Goal: Task Accomplishment & Management: Manage account settings

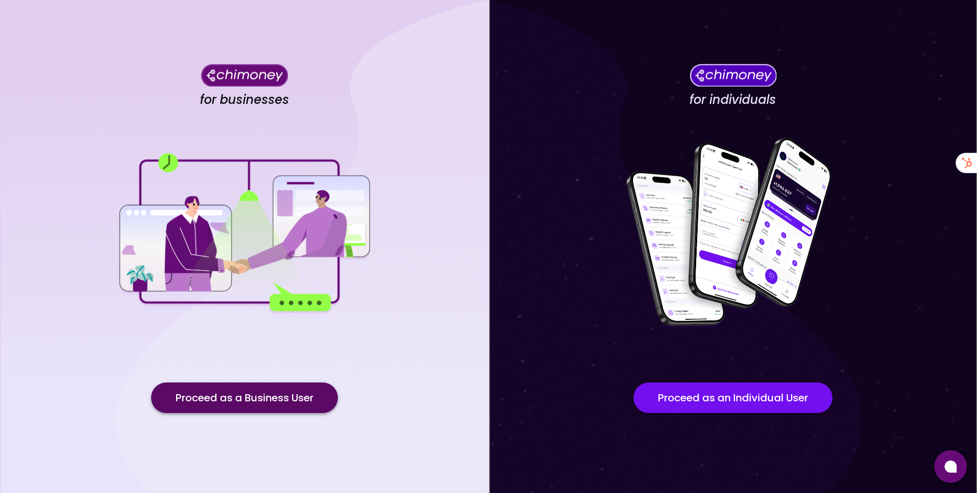
click at [193, 407] on button "Proceed as a Business User" at bounding box center [244, 397] width 187 height 31
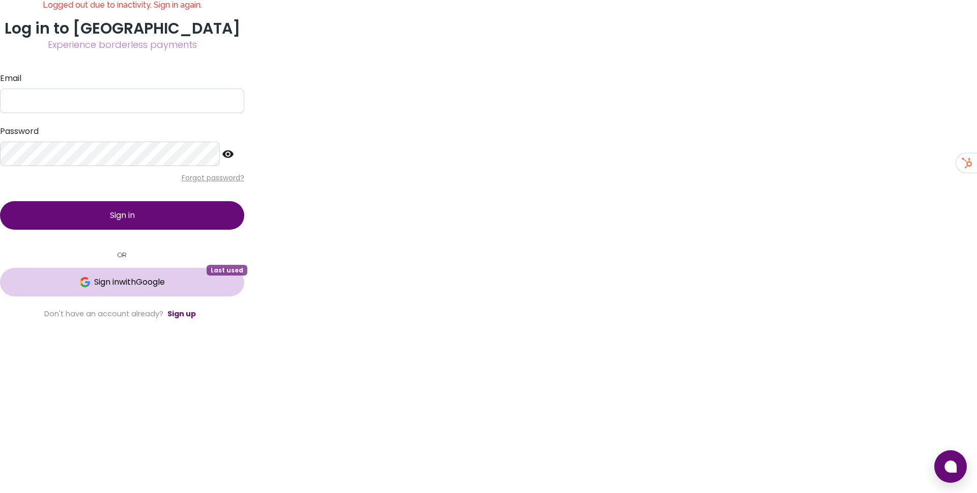
click at [165, 288] on span "Sign in with Google" at bounding box center [129, 282] width 71 height 12
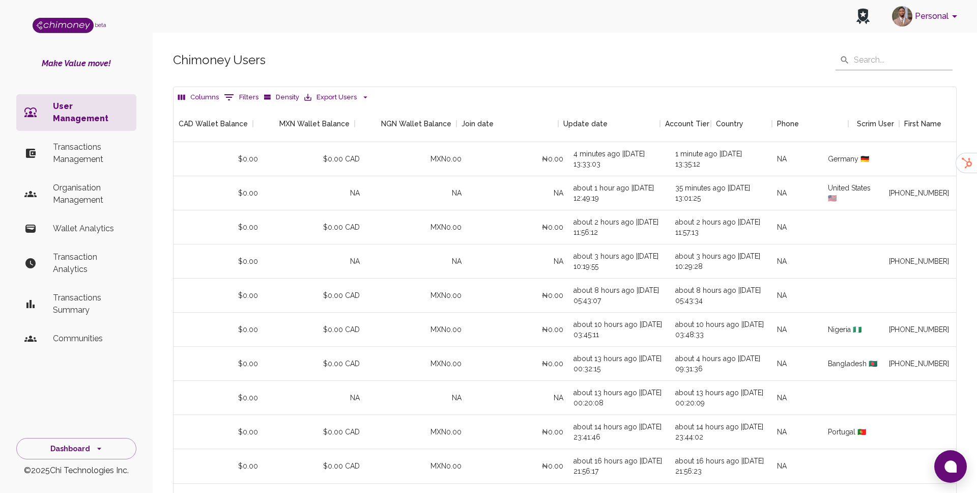
scroll to position [0, 958]
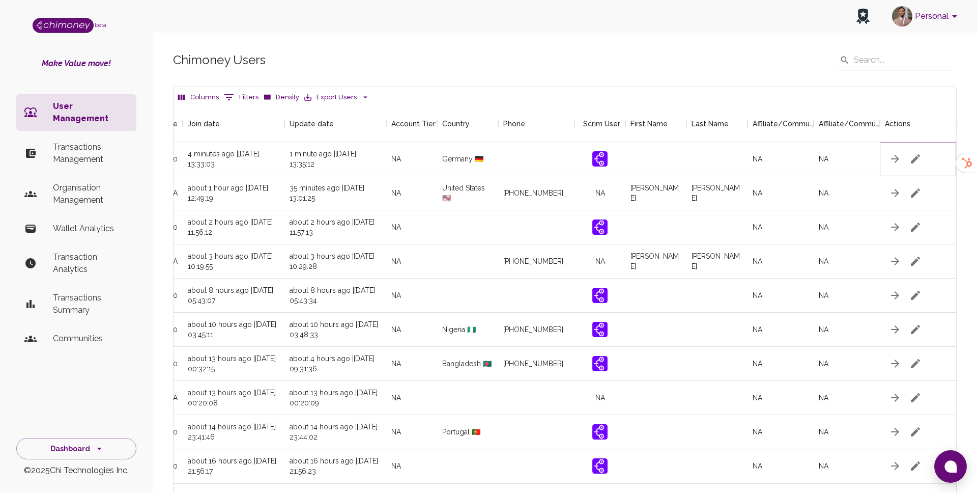
click at [920, 156] on icon "button" at bounding box center [915, 159] width 12 height 12
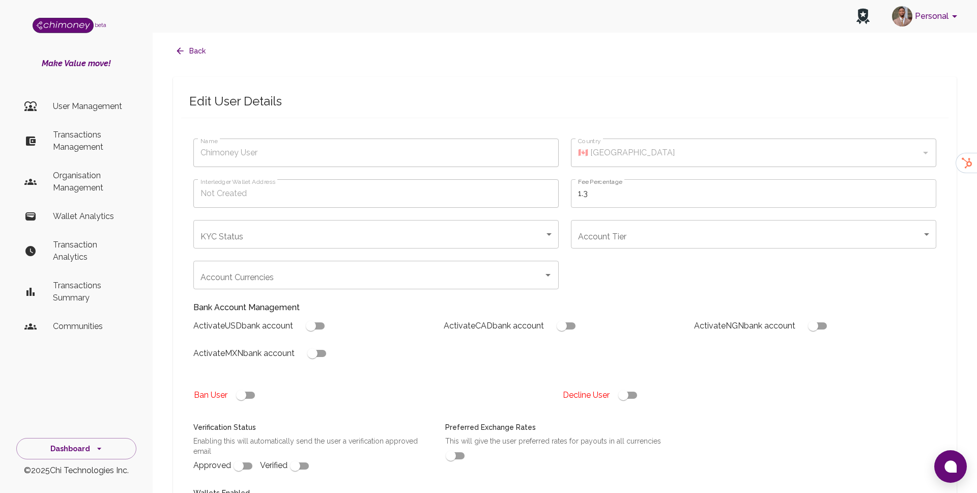
type input "[PERSON_NAME]"
type input "🇩🇪 [GEOGRAPHIC_DATA]"
checkbox input "true"
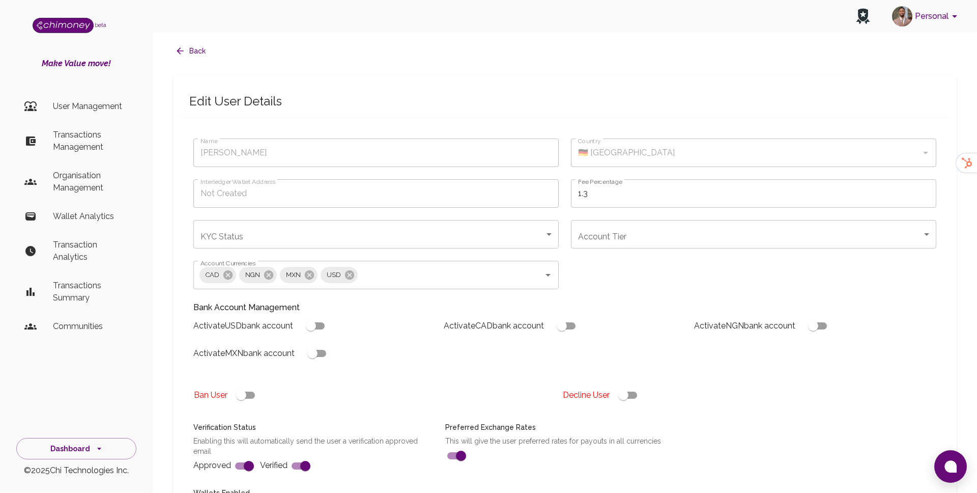
click at [327, 325] on input "checkbox" at bounding box center [311, 325] width 58 height 19
checkbox input "true"
click at [642, 238] on body "Personal beta Make Value move! User Management Transactions Management Organisa…" at bounding box center [488, 377] width 977 height 754
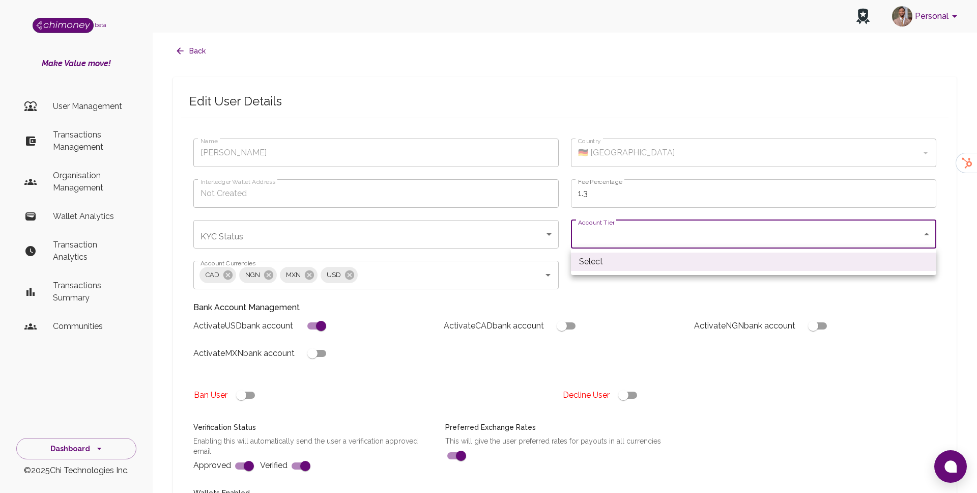
click at [638, 302] on div at bounding box center [488, 246] width 977 height 493
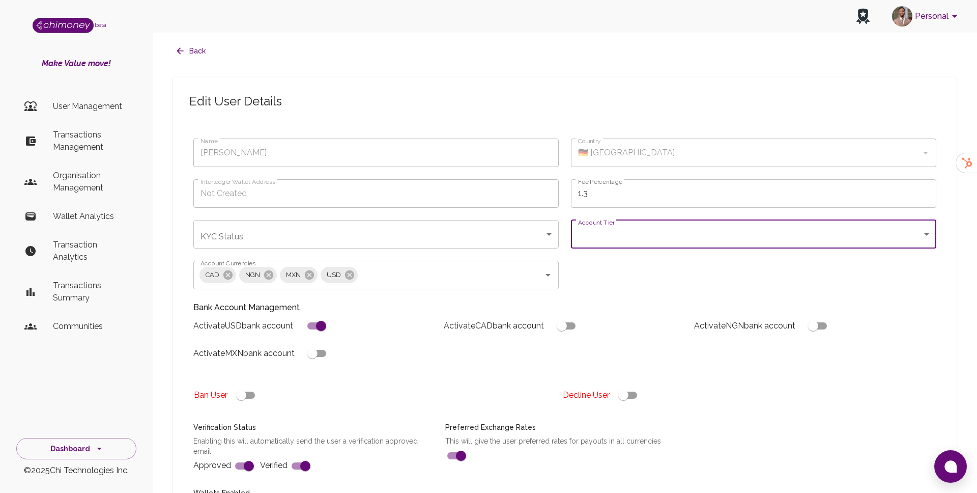
click at [476, 233] on body "Personal beta Make Value move! User Management Transactions Management Organisa…" at bounding box center [488, 377] width 977 height 754
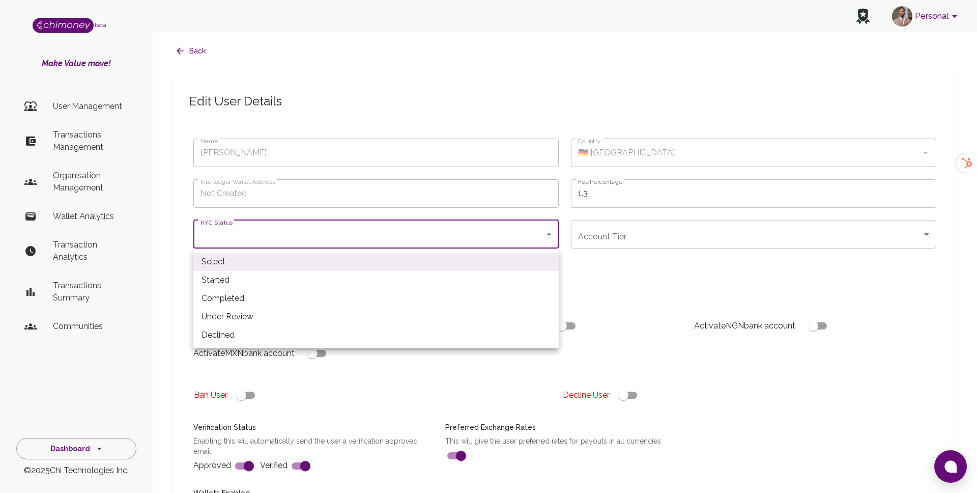
click at [247, 293] on li "Completed" at bounding box center [375, 298] width 365 height 18
type input "completed"
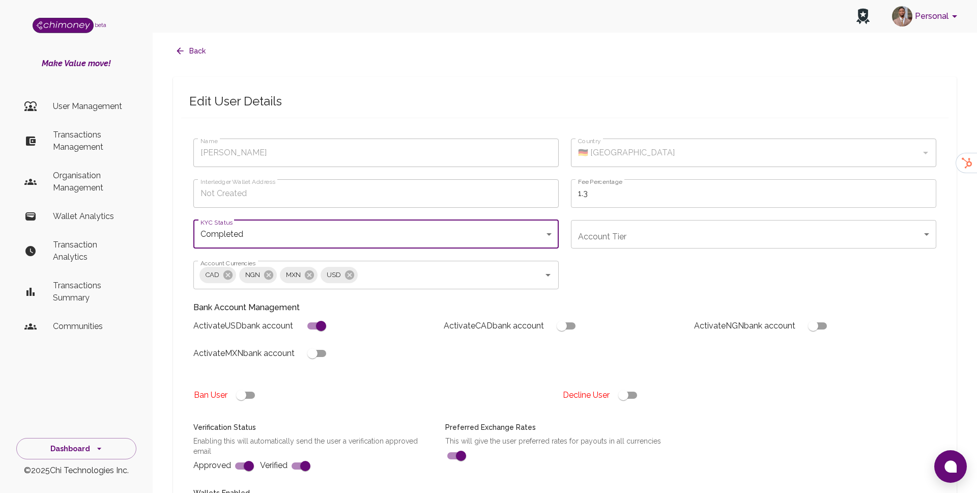
click at [601, 223] on body "Personal beta Make Value move! User Management Transactions Management Organisa…" at bounding box center [488, 377] width 977 height 754
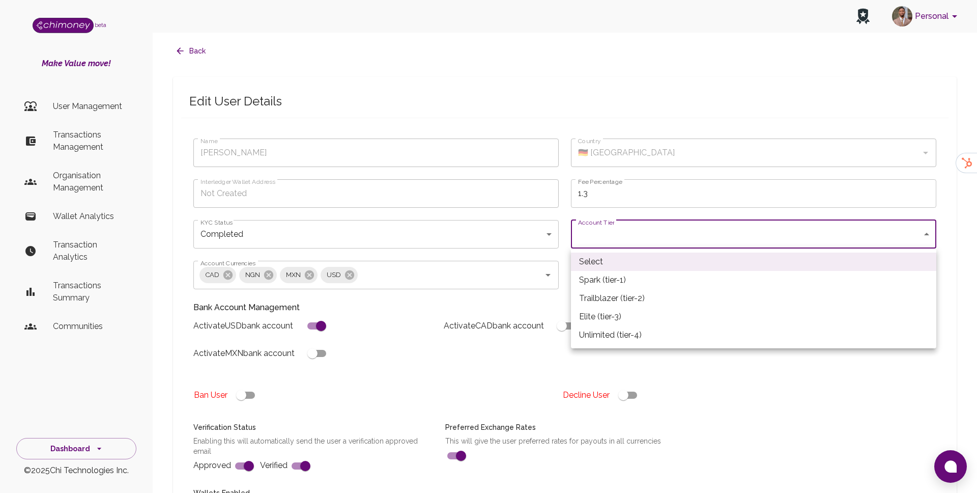
click at [604, 295] on li "Trailblazer (tier-2)" at bounding box center [753, 298] width 365 height 18
type input "tier-2"
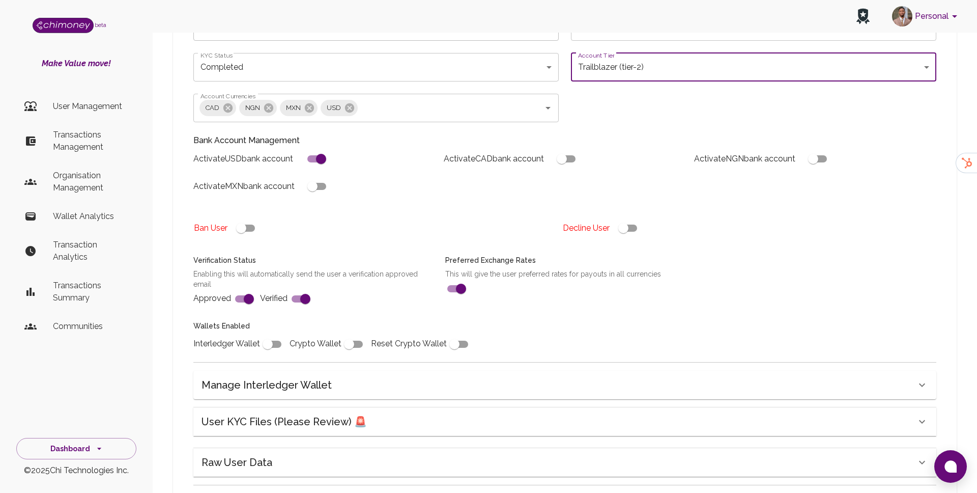
scroll to position [176, 0]
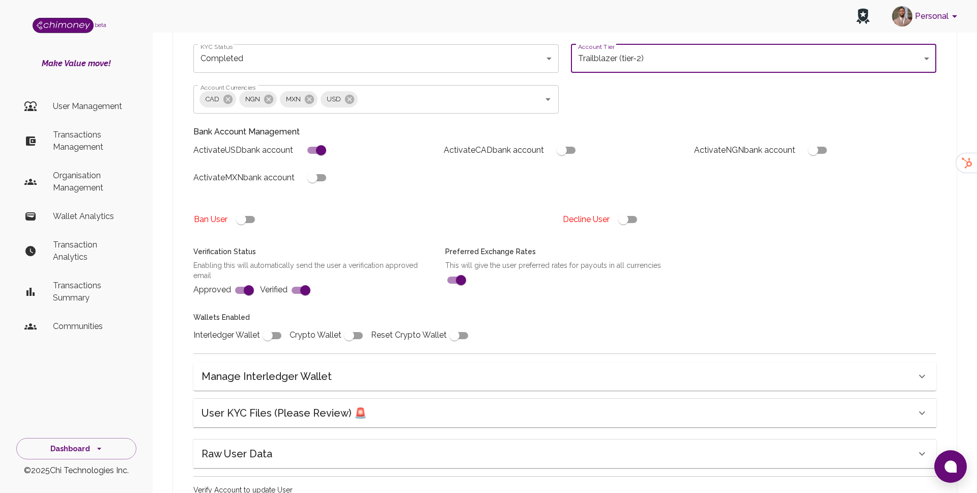
click at [270, 338] on input "checkbox" at bounding box center [268, 335] width 58 height 19
checkbox input "true"
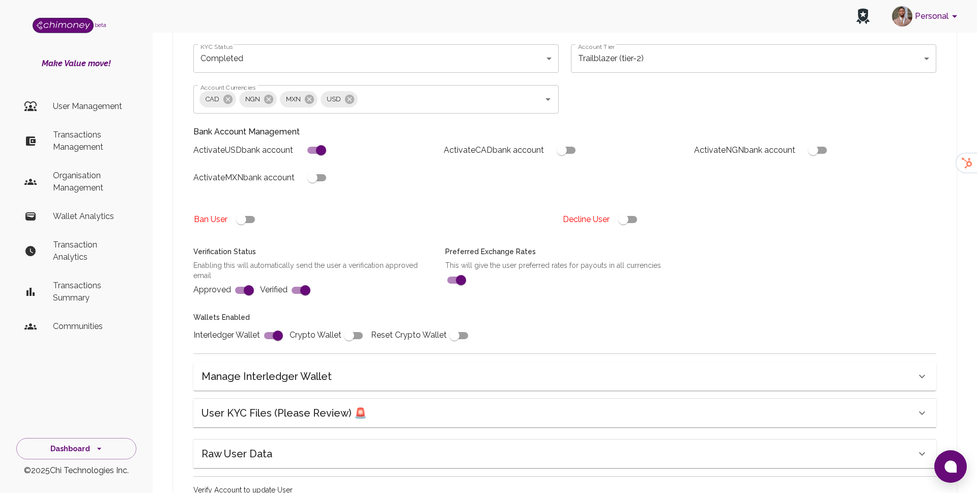
scroll to position [261, 0]
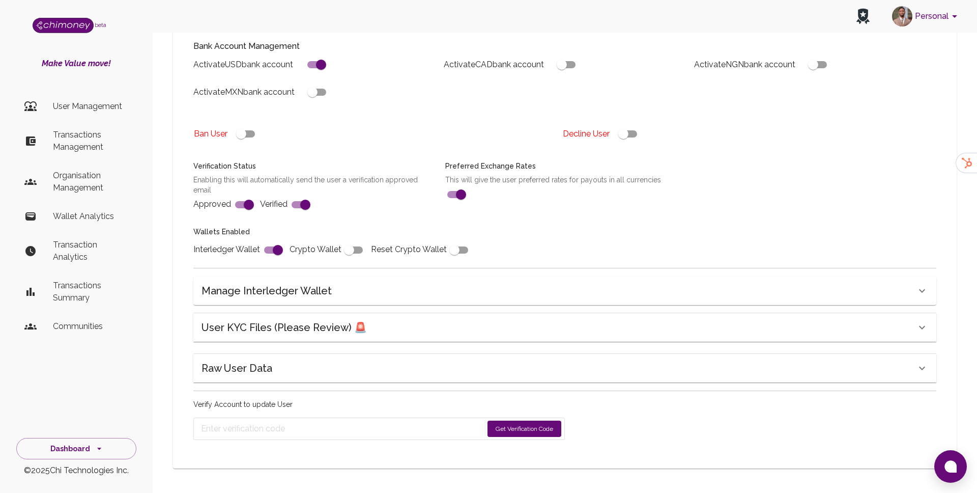
click at [524, 427] on button "Get Verification Code" at bounding box center [524, 428] width 74 height 16
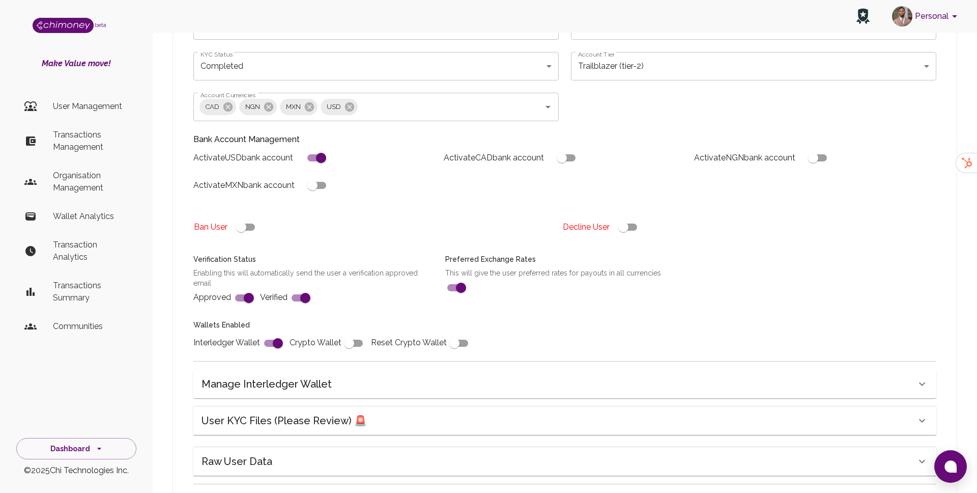
scroll to position [163, 0]
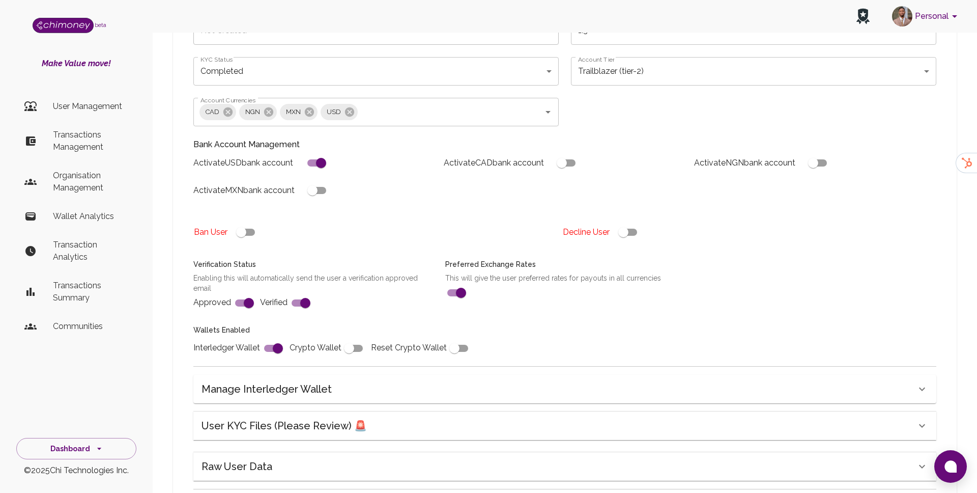
click at [318, 186] on input "checkbox" at bounding box center [312, 190] width 58 height 19
checkbox input "true"
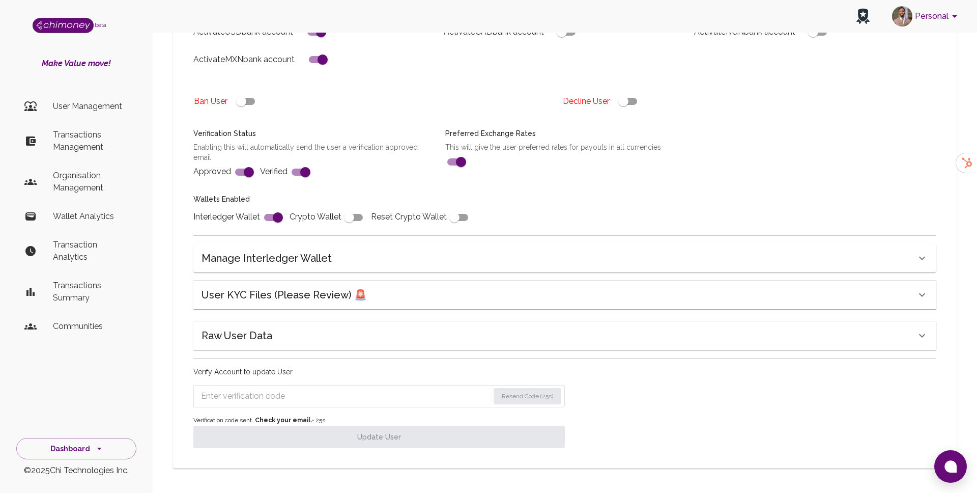
click at [249, 387] on form "Resend Code (25s)" at bounding box center [378, 396] width 371 height 22
click at [247, 392] on input "Enter verification code" at bounding box center [345, 396] width 288 height 16
paste input "6270"
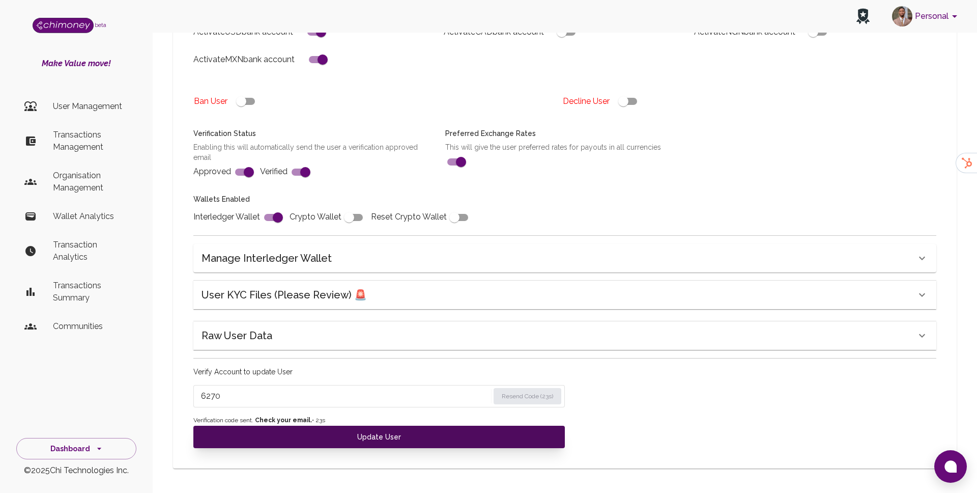
type input "6270"
click at [296, 441] on button "Update User" at bounding box center [378, 436] width 371 height 22
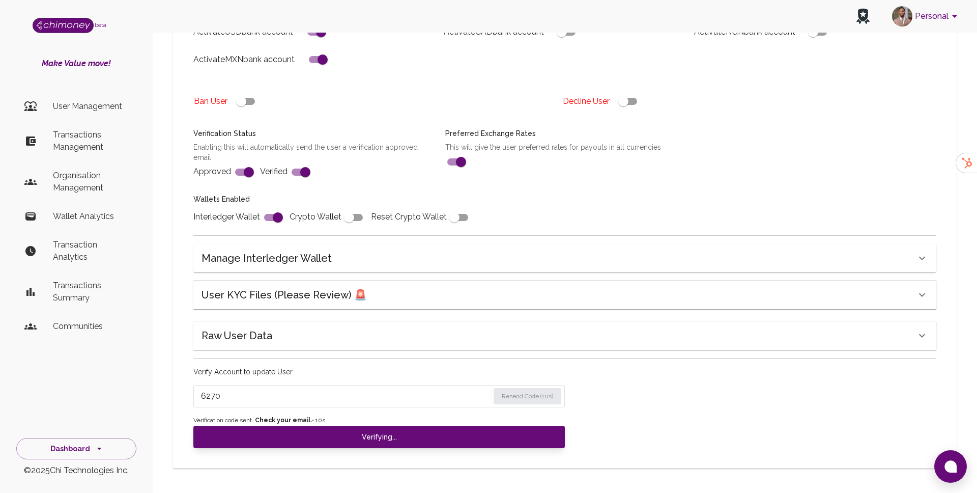
checkbox input "false"
type input "completed"
type input "tier-2"
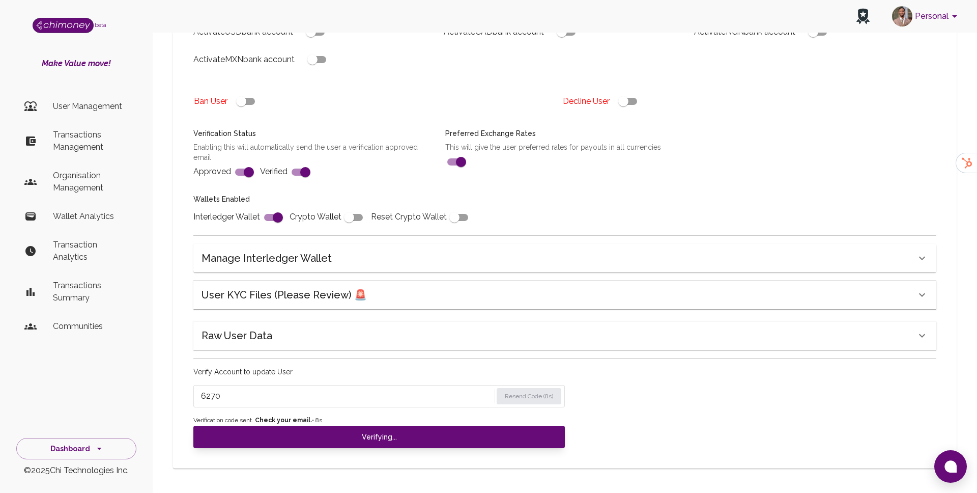
checkbox input "true"
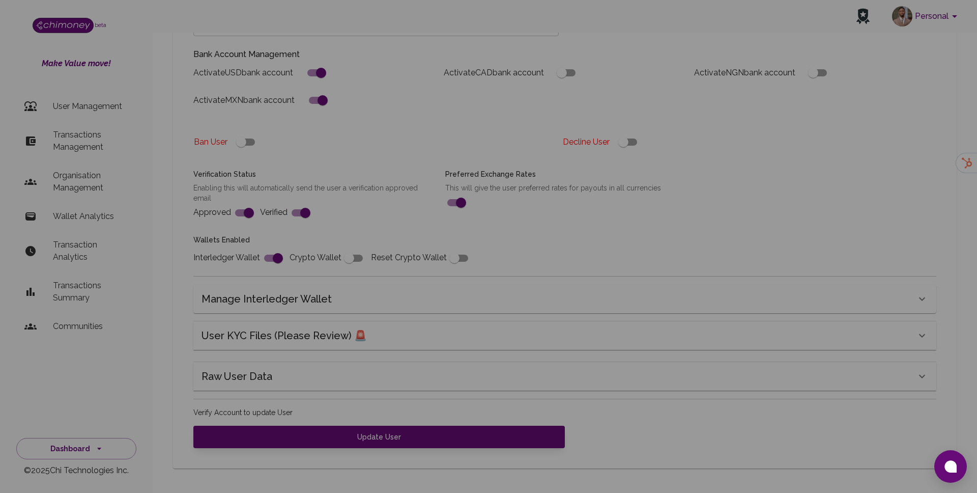
scroll to position [253, 0]
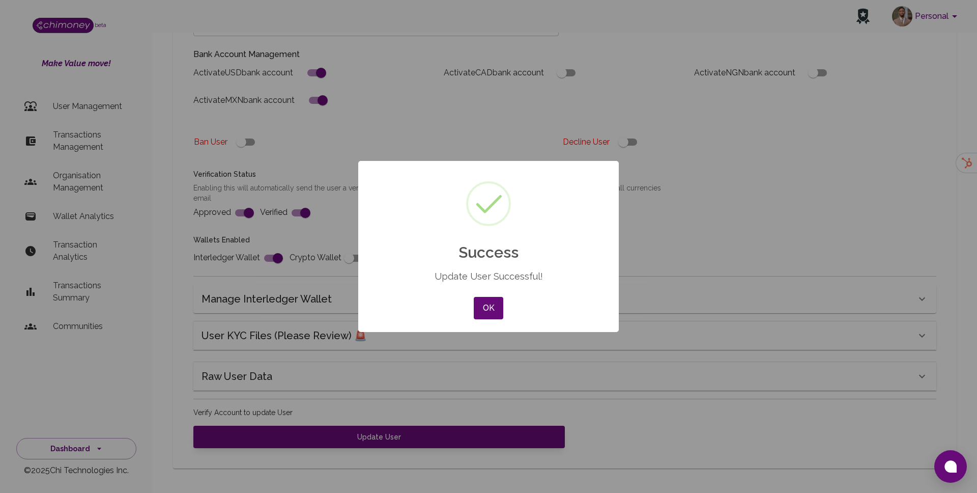
click at [507, 307] on div "× Success Update User Successful! OK No Cancel" at bounding box center [488, 246] width 261 height 171
click at [494, 304] on button "OK" at bounding box center [489, 308] width 30 height 22
